Goal: Check status: Check status

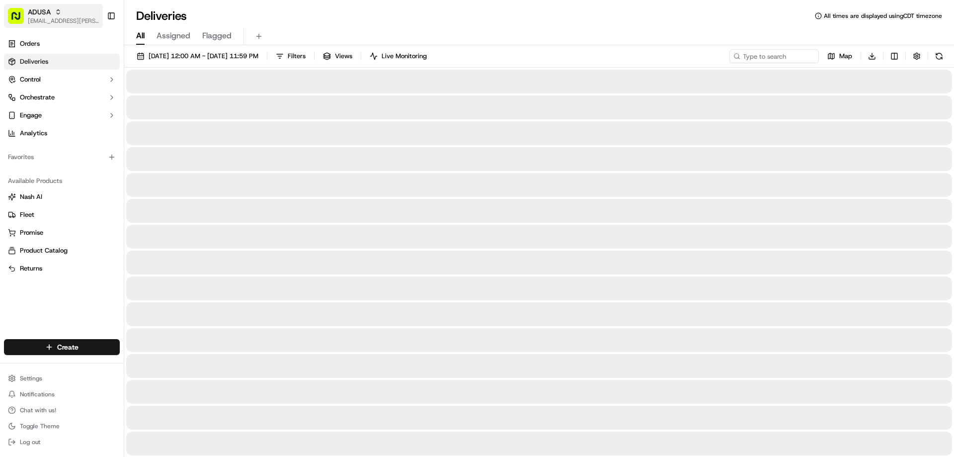
click at [53, 13] on div "ADUSA" at bounding box center [63, 12] width 71 height 10
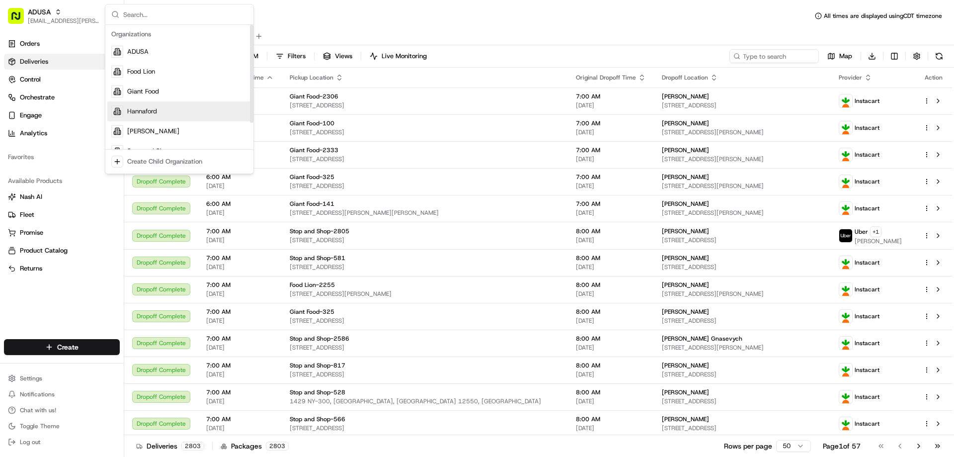
click at [160, 109] on div "Hannaford" at bounding box center [179, 111] width 144 height 20
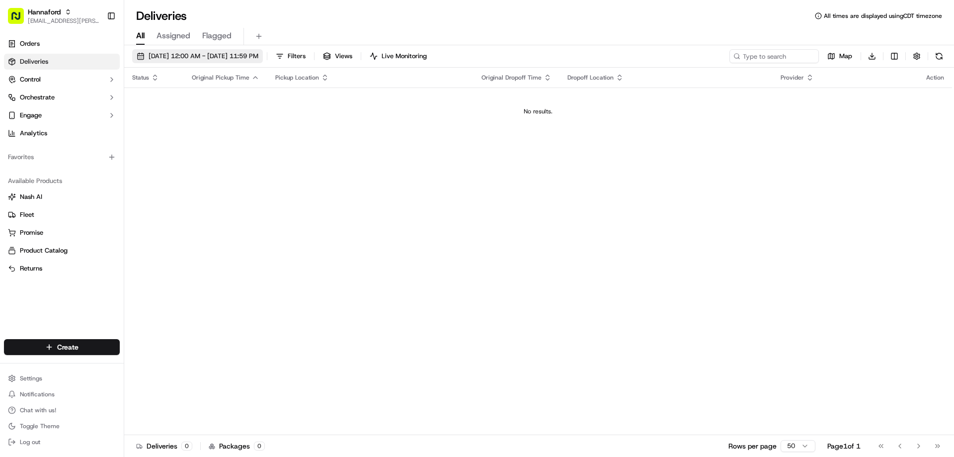
click at [185, 58] on span "[DATE] 12:00 AM - [DATE] 11:59 PM" at bounding box center [204, 56] width 110 height 9
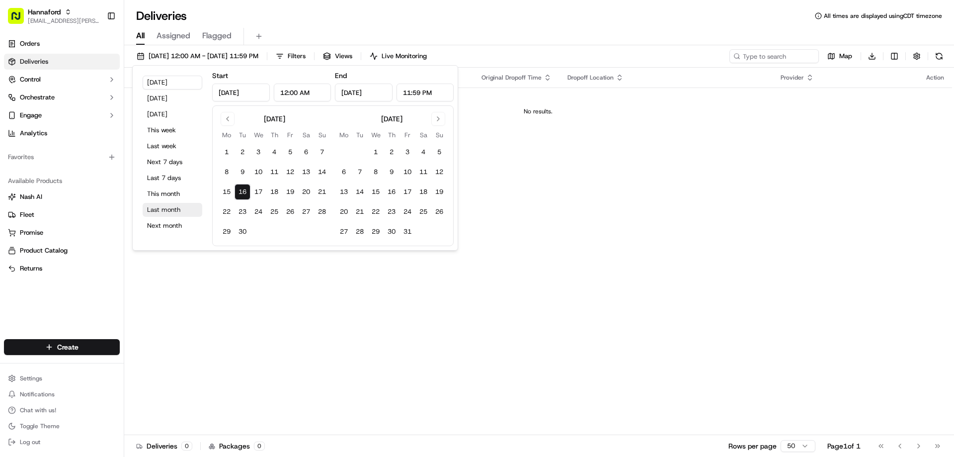
click at [162, 207] on button "Last month" at bounding box center [173, 210] width 60 height 14
type input "[DATE]"
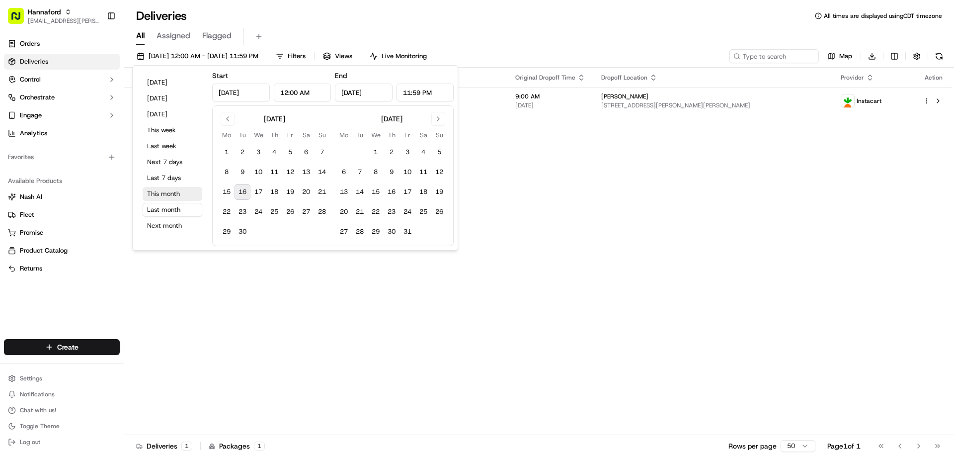
click at [157, 193] on button "This month" at bounding box center [173, 194] width 60 height 14
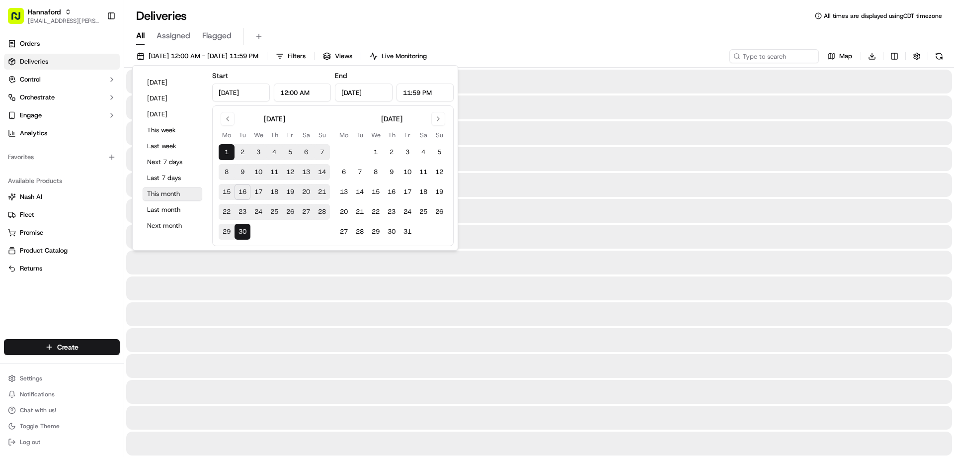
type input "[DATE]"
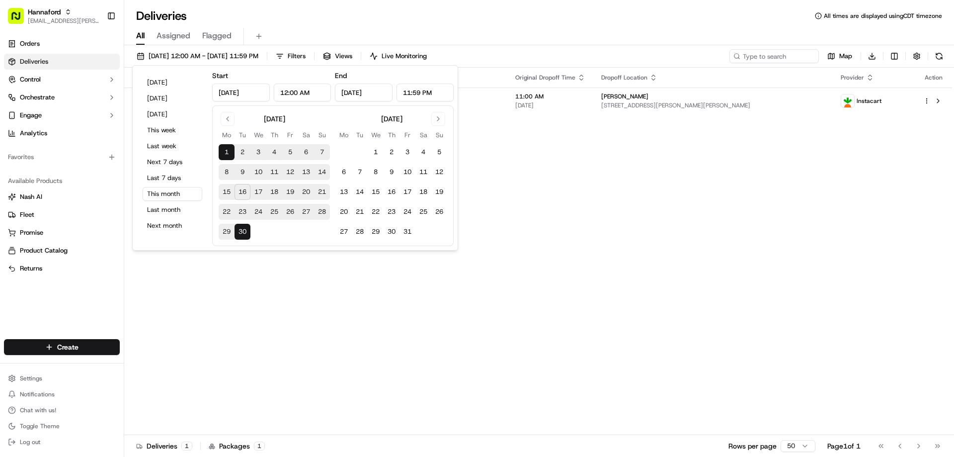
click at [499, 250] on div "Status Original Pickup Time Pickup Location Original Dropoff Time Dropoff Locat…" at bounding box center [538, 251] width 828 height 367
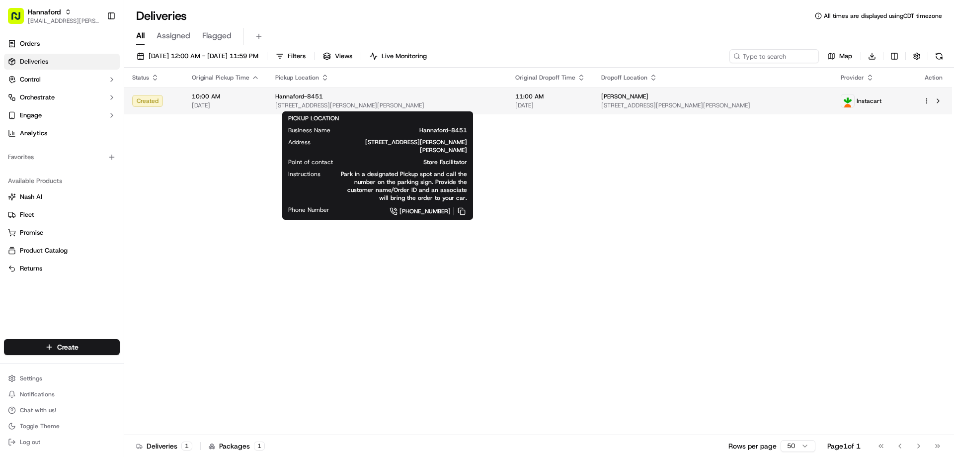
click at [352, 97] on div "Hannaford-8451" at bounding box center [387, 96] width 224 height 8
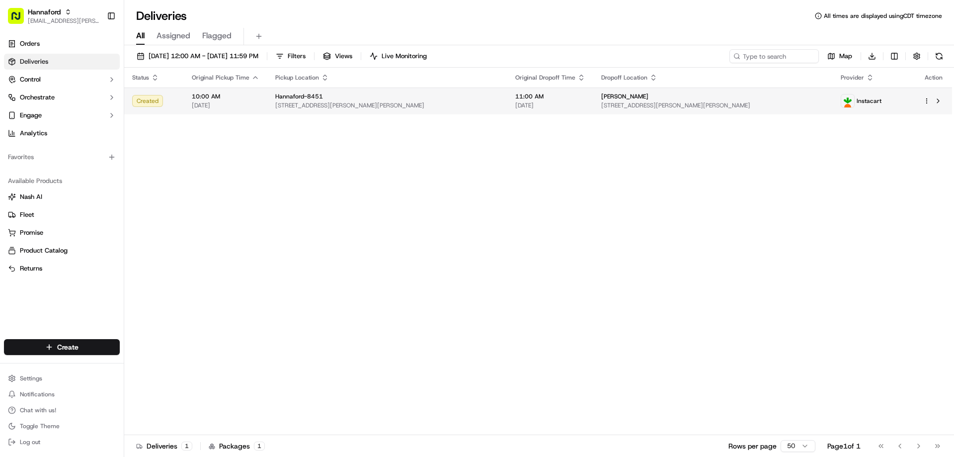
click at [323, 105] on span "[STREET_ADDRESS][PERSON_NAME][PERSON_NAME]" at bounding box center [387, 105] width 224 height 8
